Goal: Find specific page/section: Find specific page/section

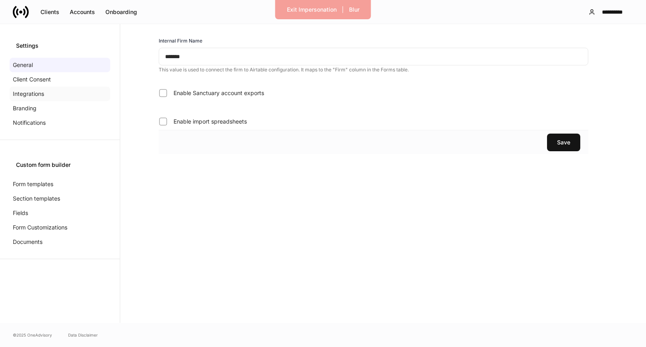
click at [42, 91] on p "Integrations" at bounding box center [28, 94] width 31 height 8
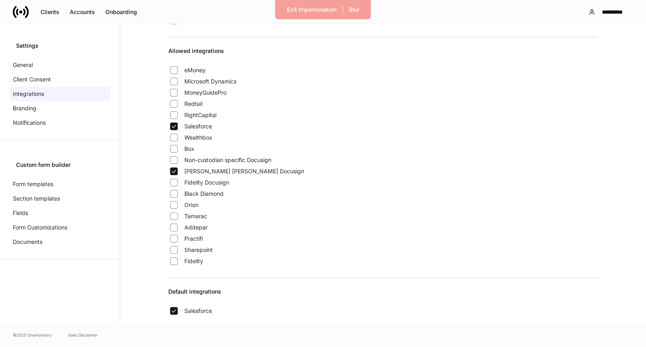
scroll to position [658, 0]
